Goal: Information Seeking & Learning: Learn about a topic

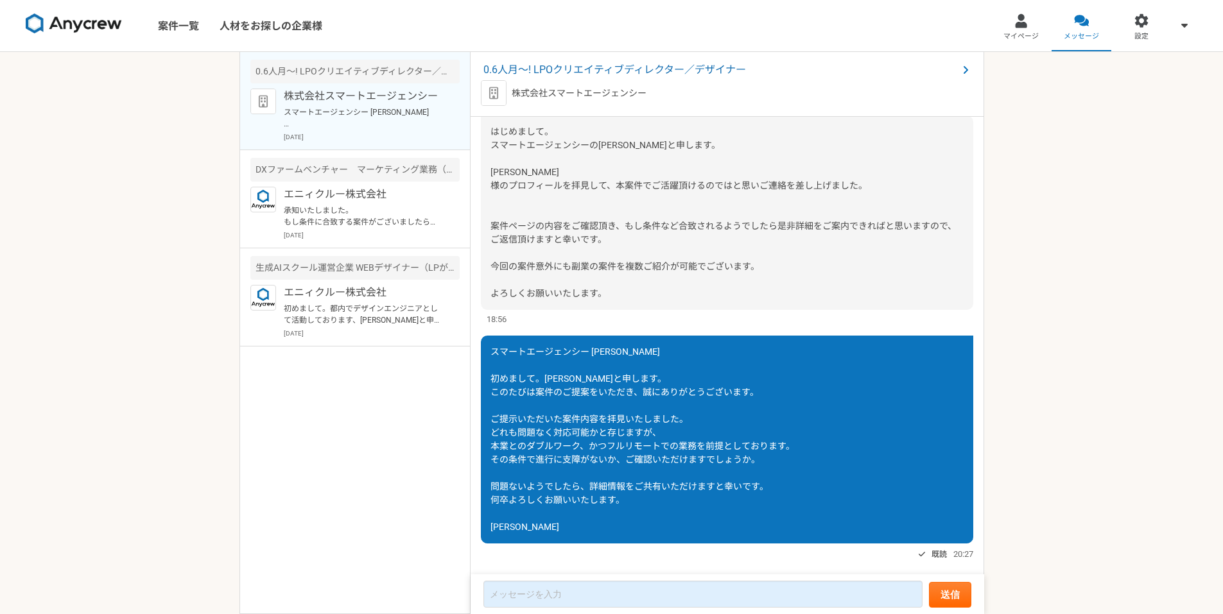
scroll to position [24, 0]
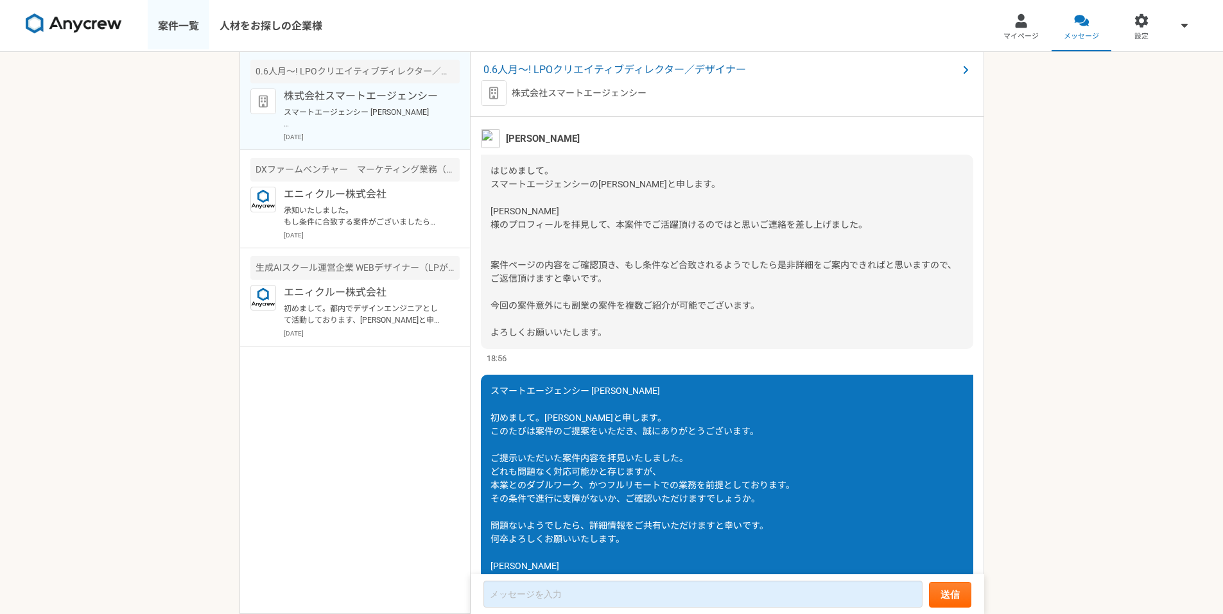
click at [190, 30] on link "案件一覧" at bounding box center [179, 25] width 62 height 51
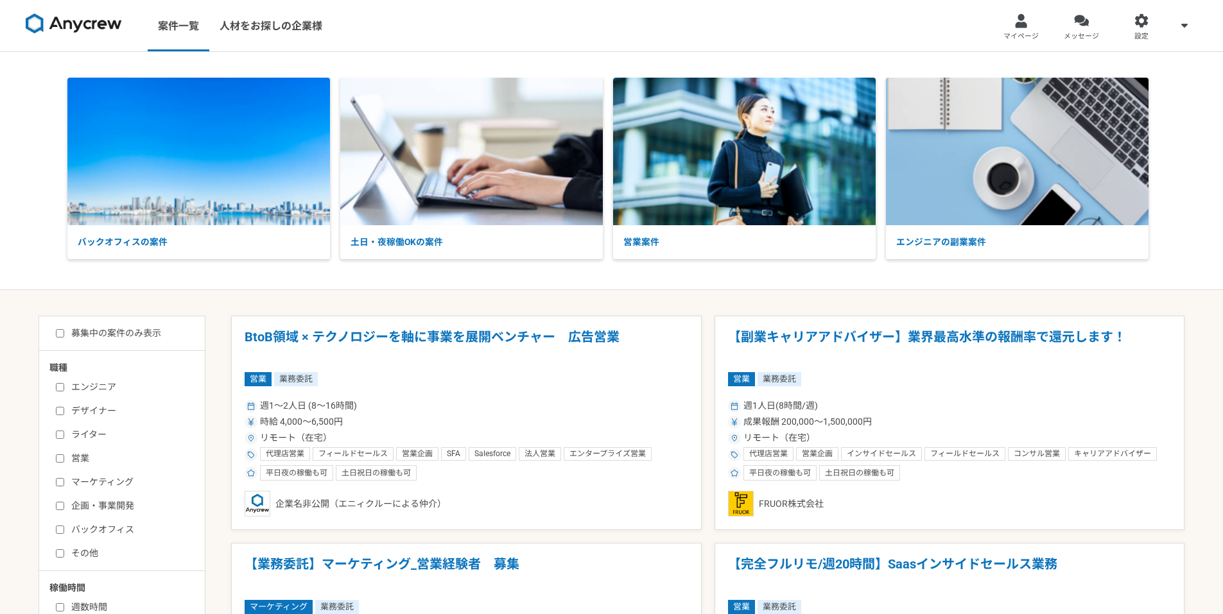
click at [60, 410] on input "デザイナー" at bounding box center [60, 411] width 8 height 8
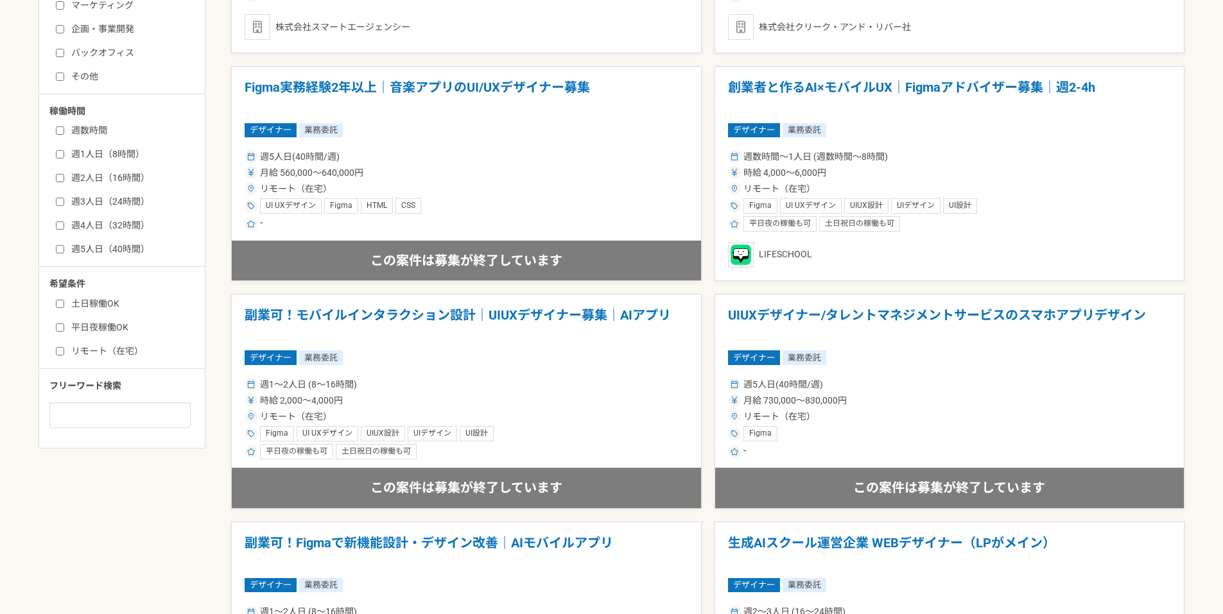
scroll to position [257, 0]
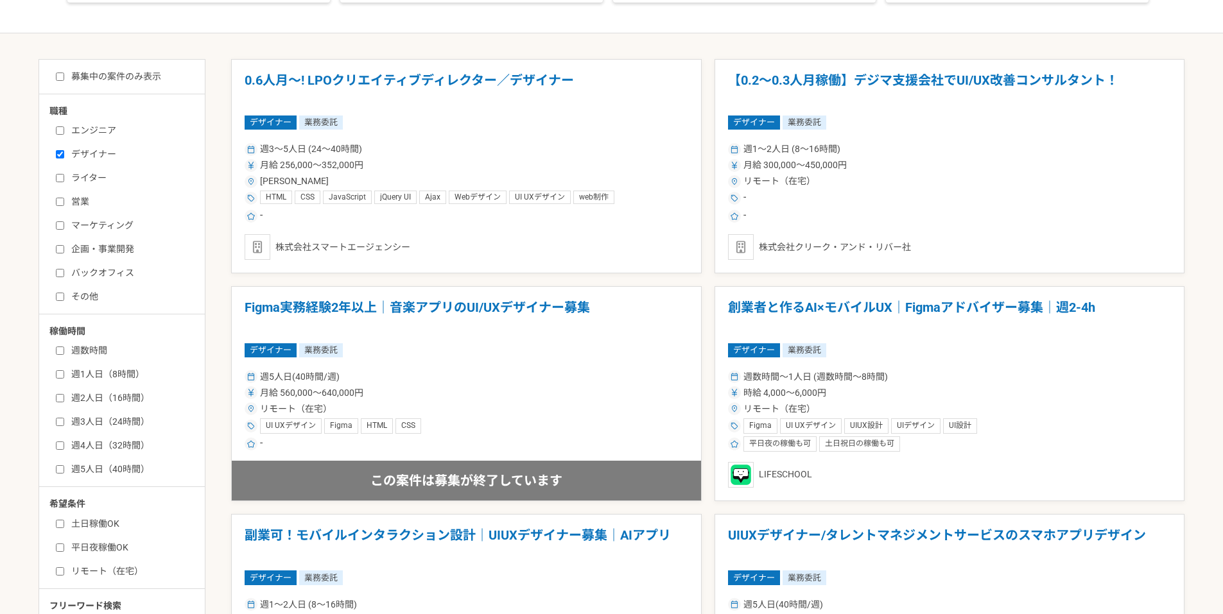
drag, startPoint x: 64, startPoint y: 155, endPoint x: 74, endPoint y: 173, distance: 21.3
click at [64, 154] on label "デザイナー" at bounding box center [130, 154] width 148 height 13
click at [64, 154] on input "デザイナー" at bounding box center [60, 154] width 8 height 8
checkbox input "false"
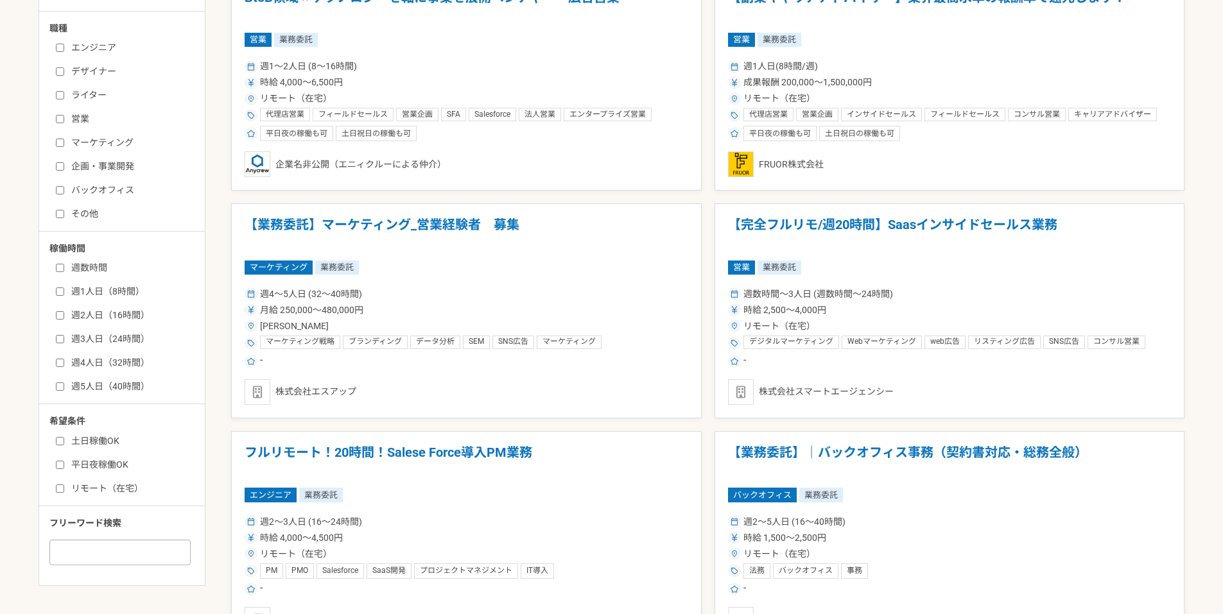
scroll to position [514, 0]
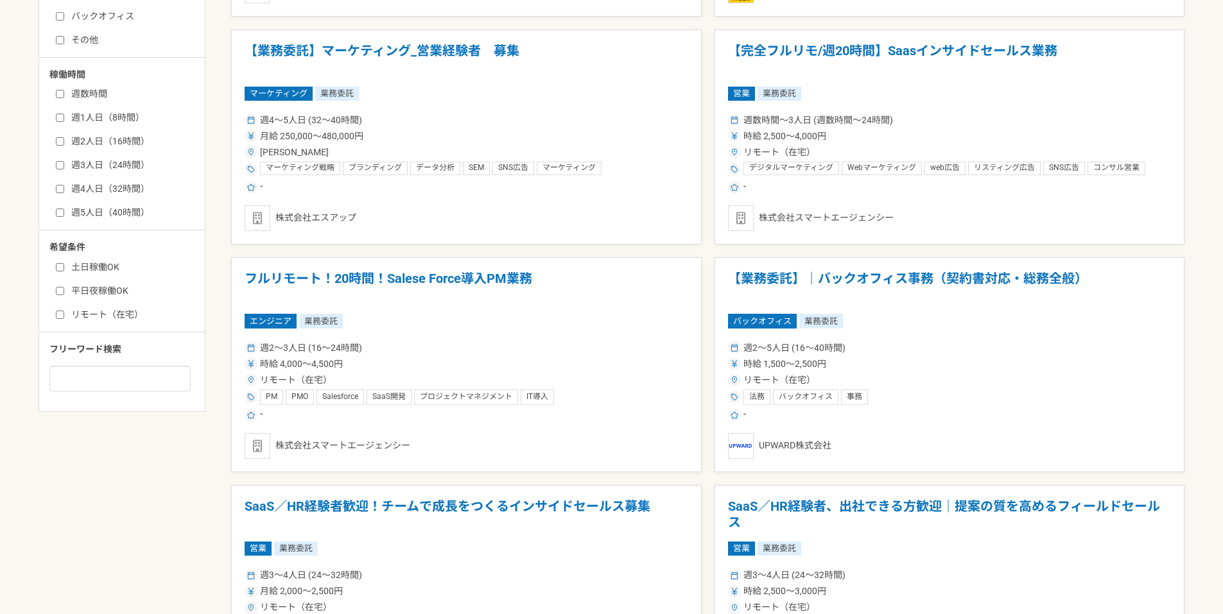
click at [107, 393] on div "募集中の案件のみ表示 職種 エンジニア デザイナー ライター 営業 マーケティング 企画・事業開発 バックオフィス その他 稼働時間 週数時間 週1人日（8時…" at bounding box center [122, 107] width 167 height 610
drag, startPoint x: 114, startPoint y: 385, endPoint x: 83, endPoint y: 354, distance: 43.1
click at [114, 384] on input at bounding box center [119, 379] width 141 height 26
type input "Ｗ"
type input "WEBデザイナー"
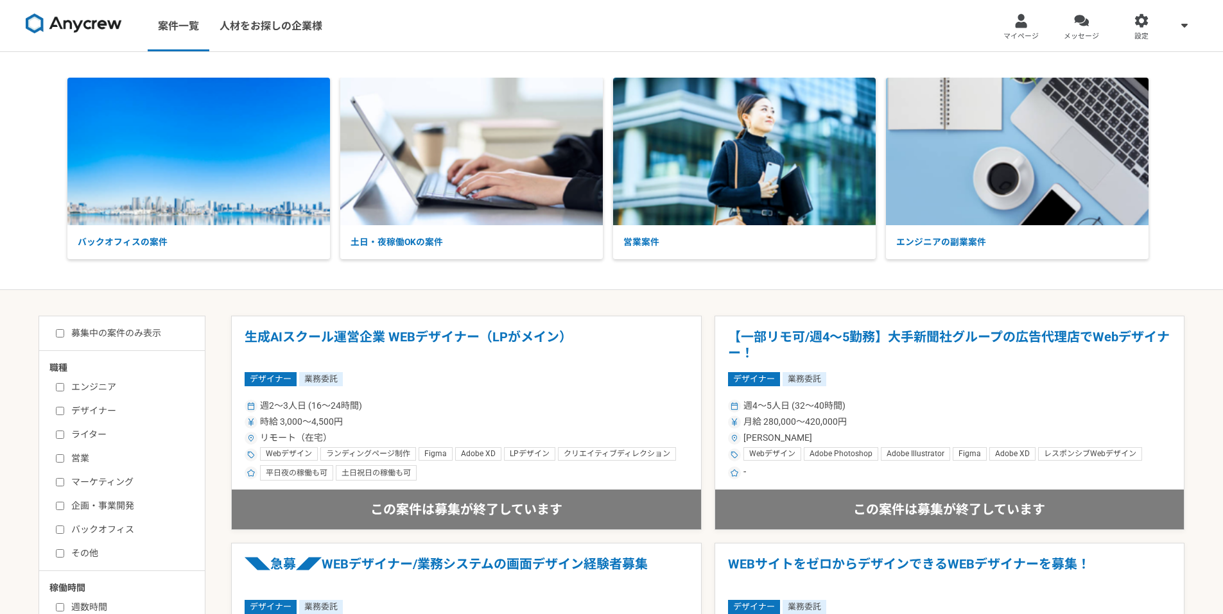
click at [80, 31] on img at bounding box center [74, 23] width 96 height 21
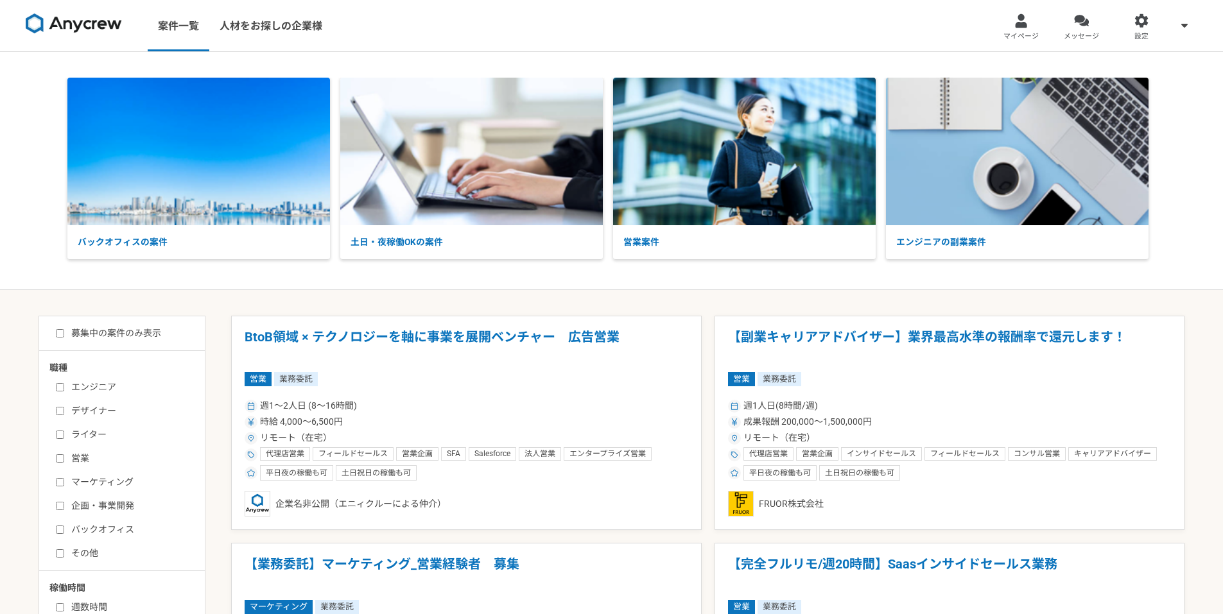
click at [54, 332] on div "募集中の案件のみ表示" at bounding box center [126, 333] width 155 height 13
click at [59, 331] on input "募集中の案件のみ表示" at bounding box center [60, 333] width 8 height 8
checkbox input "true"
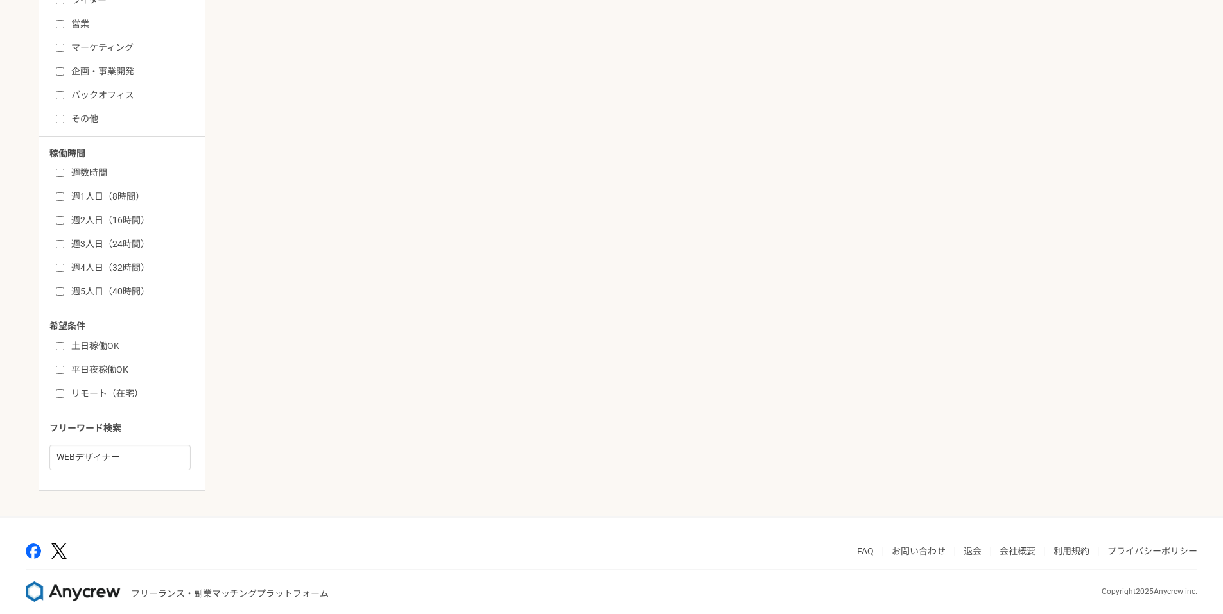
scroll to position [449, 0]
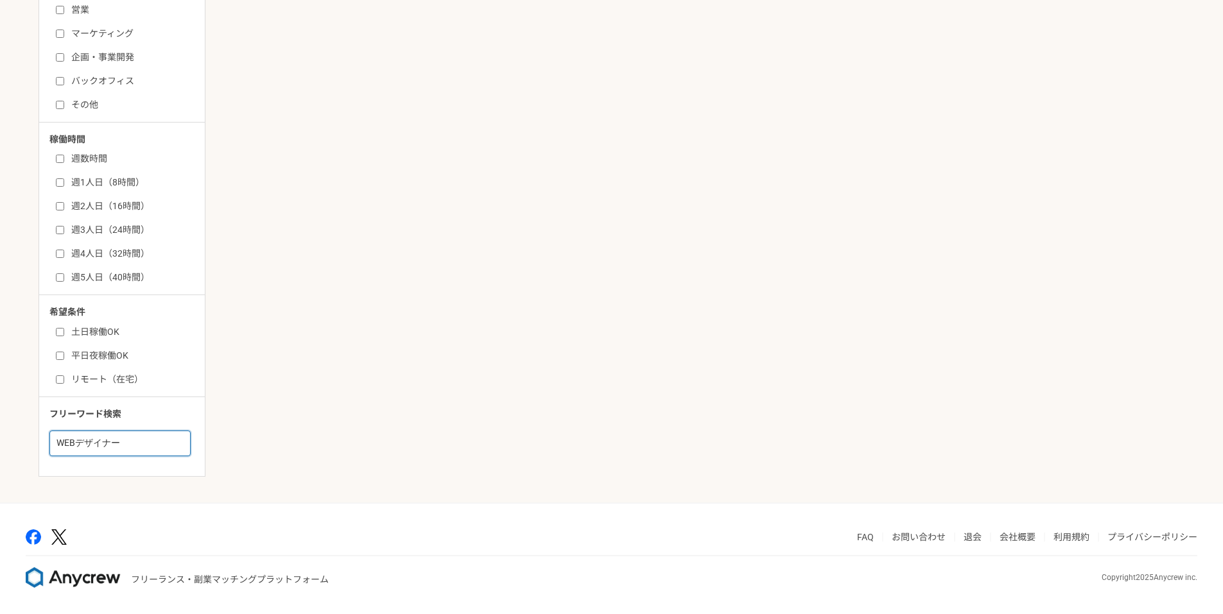
click at [107, 443] on input "WEBデザイナー" at bounding box center [119, 444] width 141 height 26
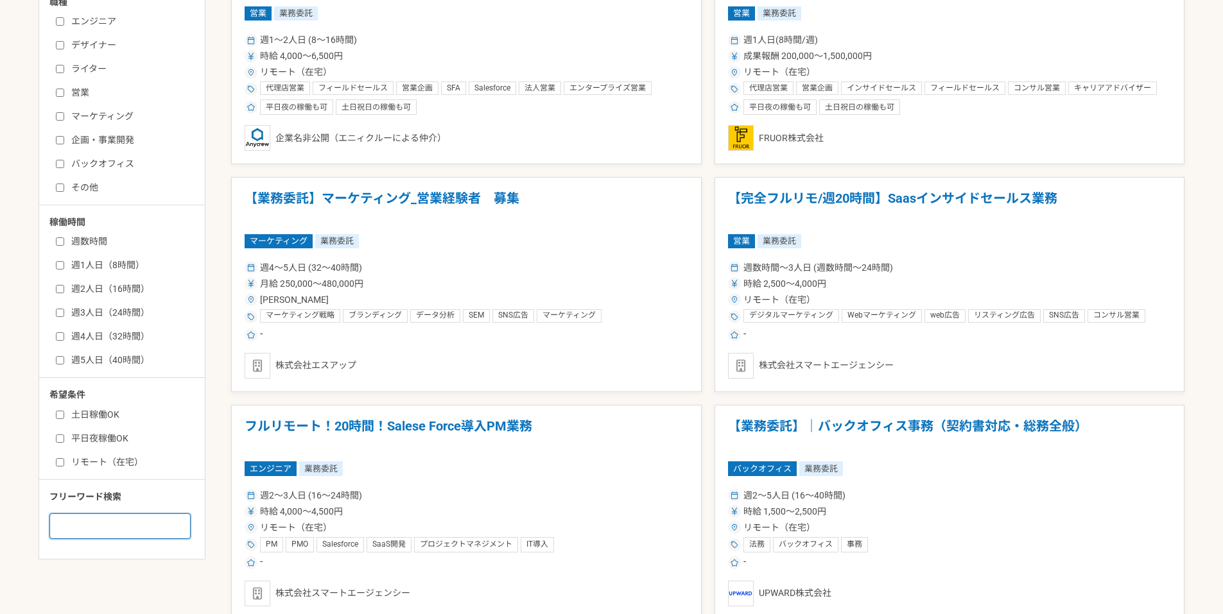
scroll to position [64, 0]
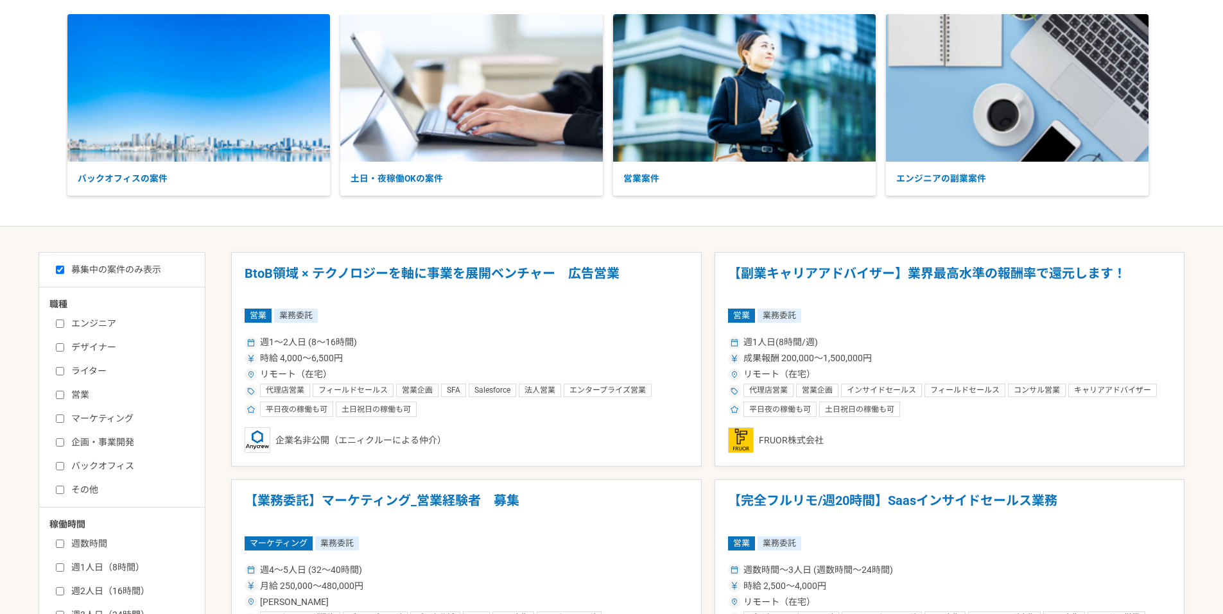
click at [63, 353] on label "デザイナー" at bounding box center [130, 347] width 148 height 13
click at [63, 352] on input "デザイナー" at bounding box center [60, 348] width 8 height 8
checkbox input "true"
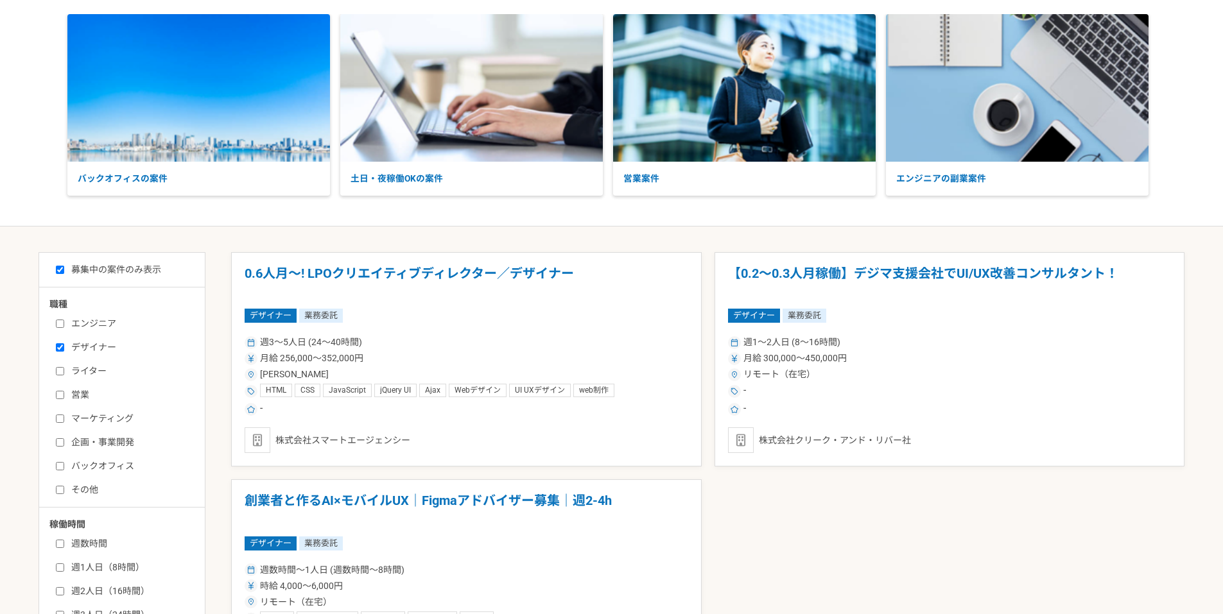
click at [63, 328] on input "エンジニア" at bounding box center [60, 324] width 8 height 8
checkbox input "true"
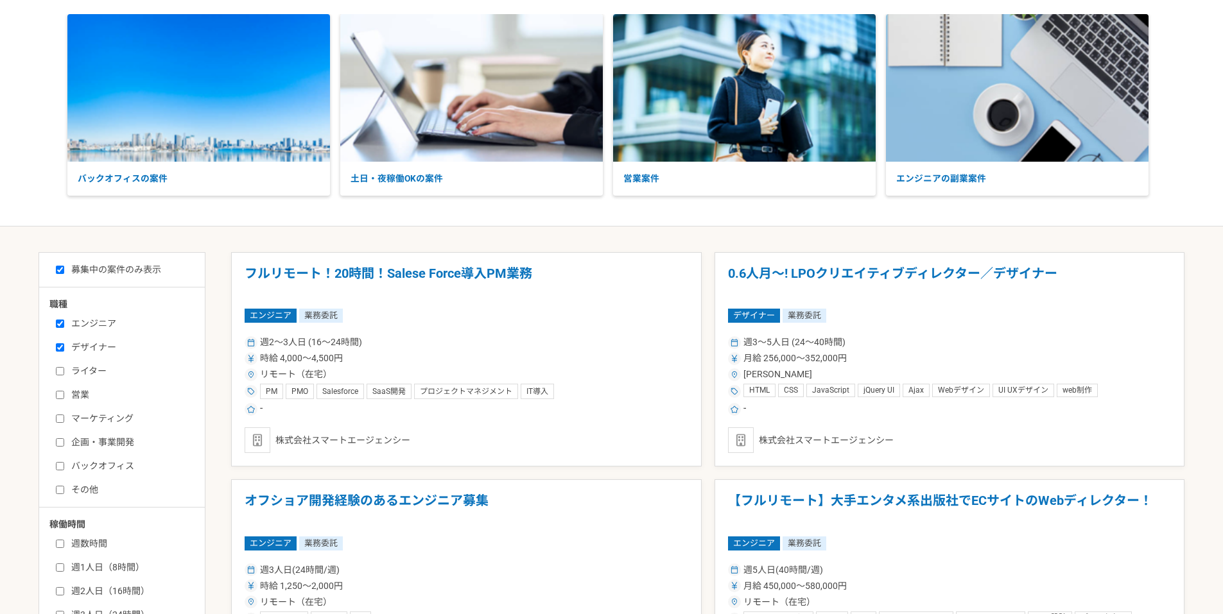
click at [61, 344] on input "デザイナー" at bounding box center [60, 348] width 8 height 8
checkbox input "false"
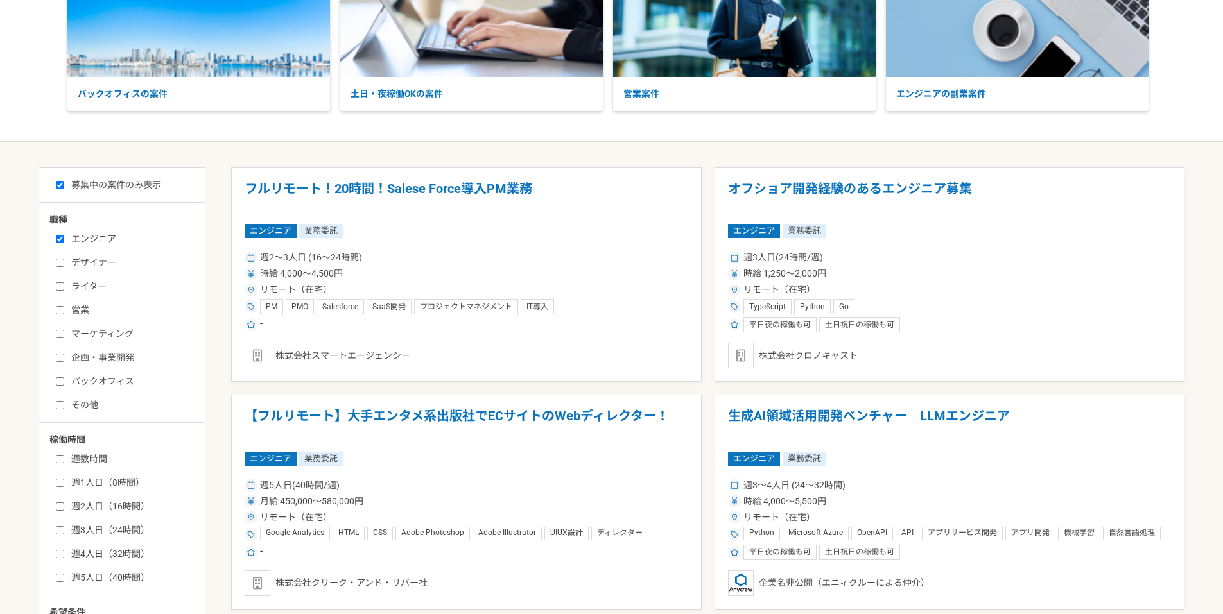
scroll to position [128, 0]
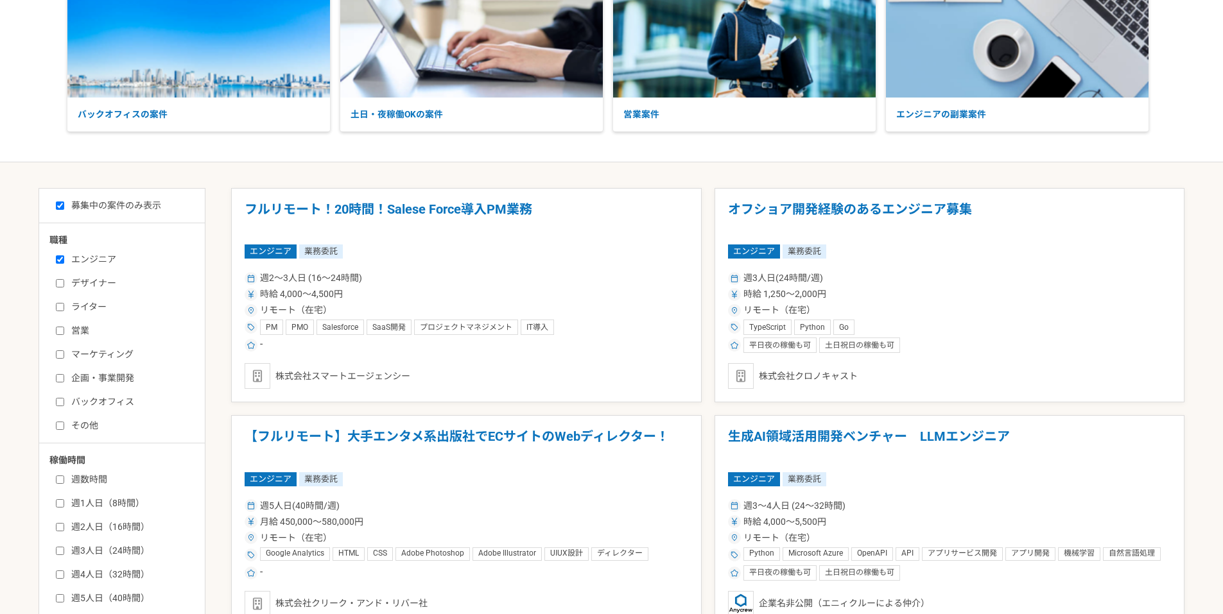
click at [62, 427] on input "その他" at bounding box center [60, 426] width 8 height 8
checkbox input "true"
click at [58, 265] on label "エンジニア" at bounding box center [130, 259] width 148 height 13
click at [58, 264] on input "エンジニア" at bounding box center [60, 260] width 8 height 8
checkbox input "false"
